Goal: Information Seeking & Learning: Find contact information

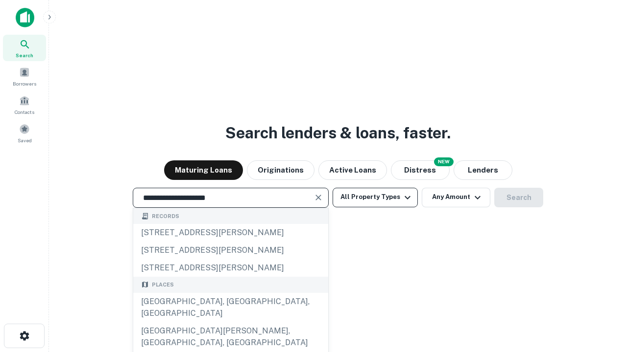
click at [230, 323] on div "[GEOGRAPHIC_DATA], [GEOGRAPHIC_DATA], [GEOGRAPHIC_DATA]" at bounding box center [230, 307] width 195 height 29
click at [375, 197] on button "All Property Types" at bounding box center [374, 198] width 85 height 20
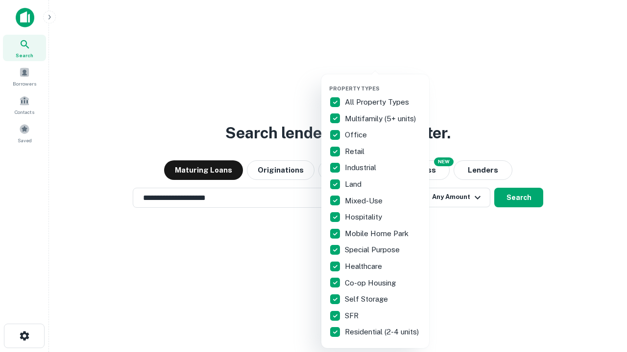
type input "**********"
click at [383, 82] on button "button" at bounding box center [383, 82] width 108 height 0
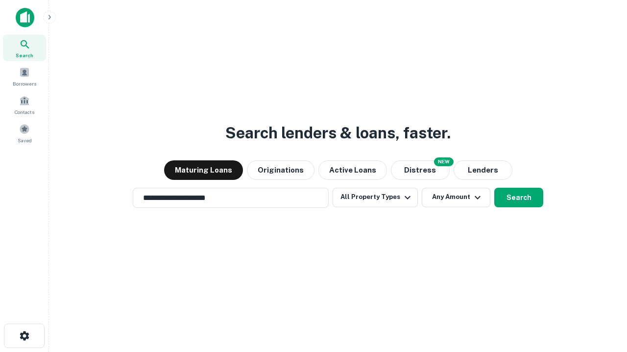
scroll to position [15, 0]
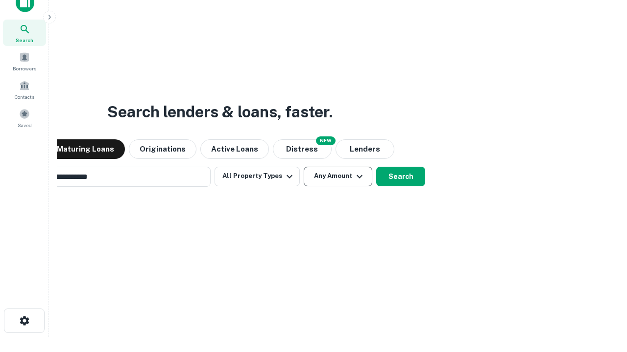
click at [304, 167] on button "Any Amount" at bounding box center [338, 177] width 69 height 20
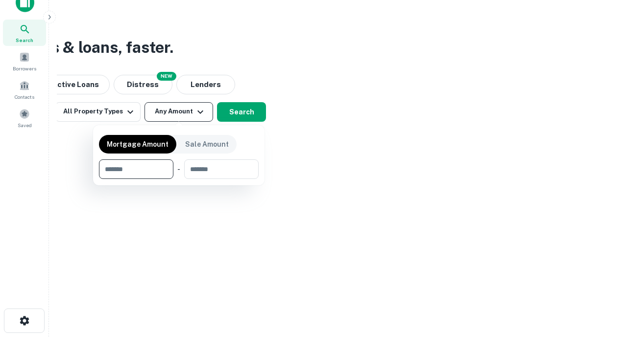
scroll to position [16, 0]
type input "*******"
click at [179, 179] on button "button" at bounding box center [179, 179] width 160 height 0
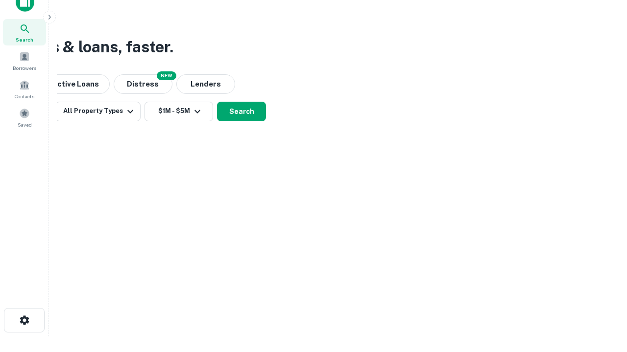
scroll to position [15, 0]
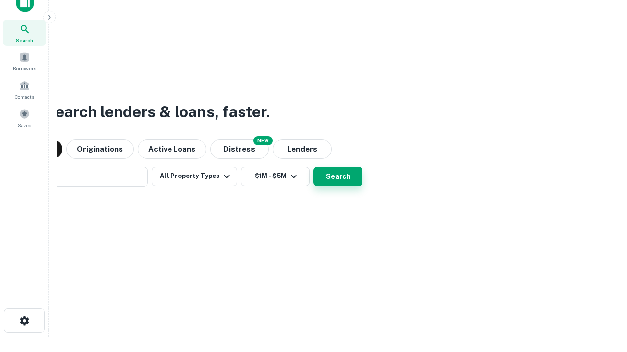
click at [313, 167] on button "Search" at bounding box center [337, 177] width 49 height 20
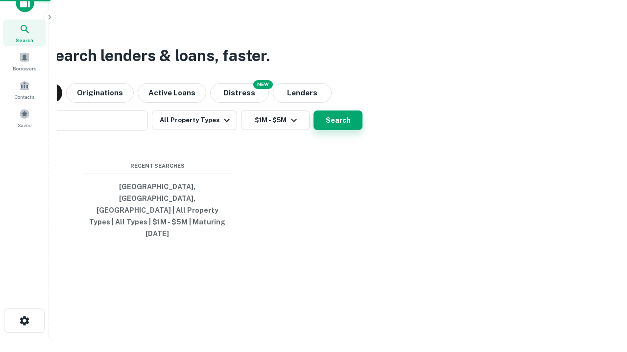
scroll to position [16, 0]
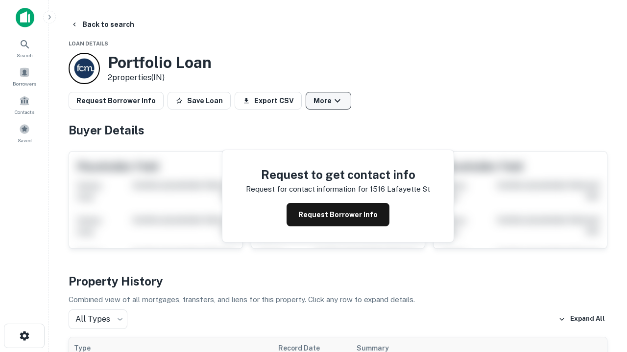
click at [328, 101] on button "More" at bounding box center [328, 101] width 46 height 18
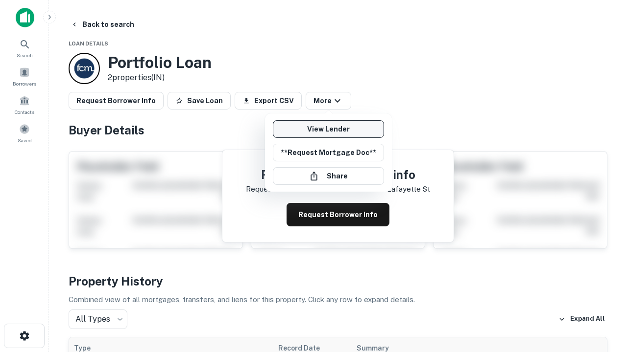
click at [328, 129] on link "View Lender" at bounding box center [328, 129] width 111 height 18
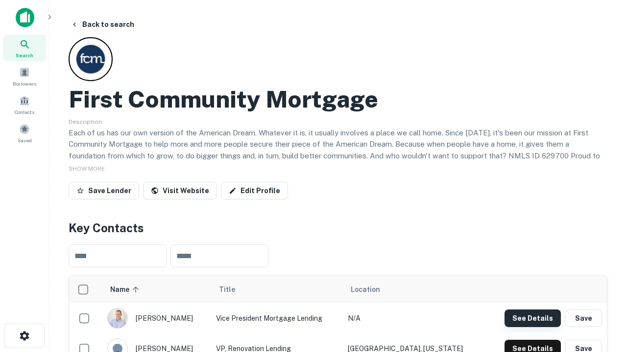
click at [532, 318] on button "See Details" at bounding box center [532, 319] width 56 height 18
click at [24, 336] on icon "button" at bounding box center [25, 336] width 12 height 12
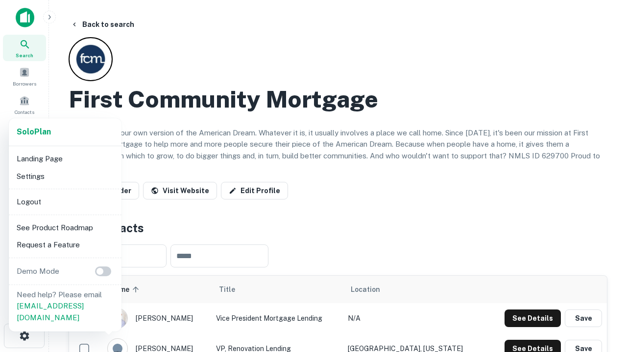
click at [65, 202] on li "Logout" at bounding box center [65, 202] width 105 height 18
